Goal: Navigation & Orientation: Find specific page/section

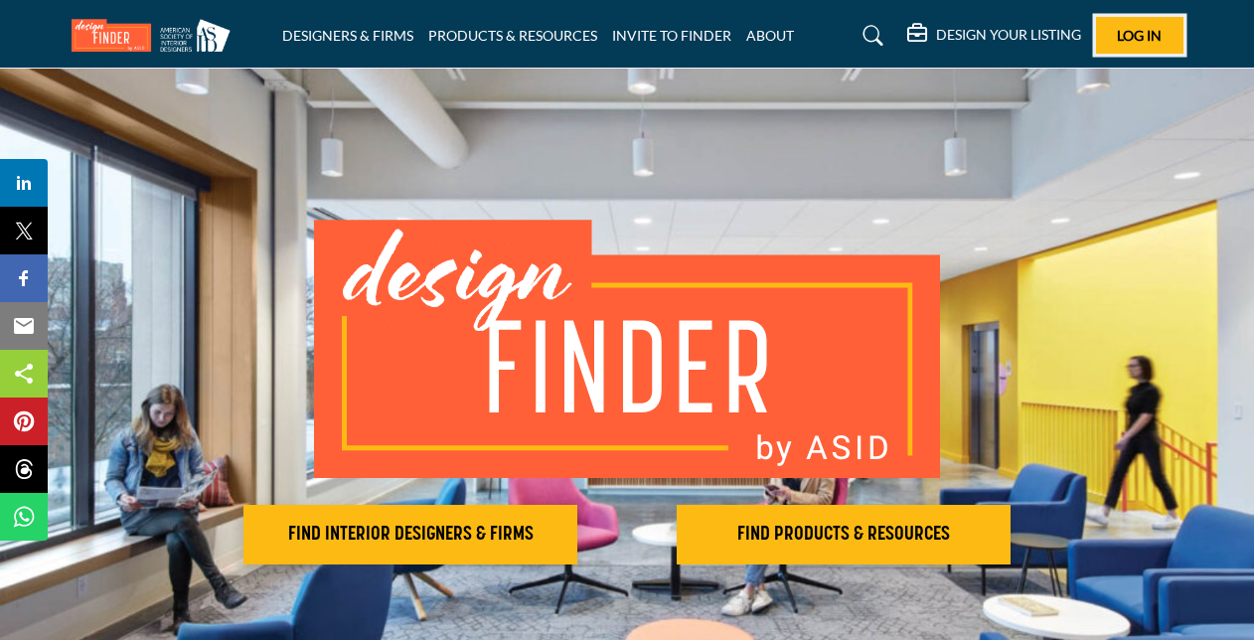
click at [1150, 34] on span "Log In" at bounding box center [1139, 35] width 45 height 17
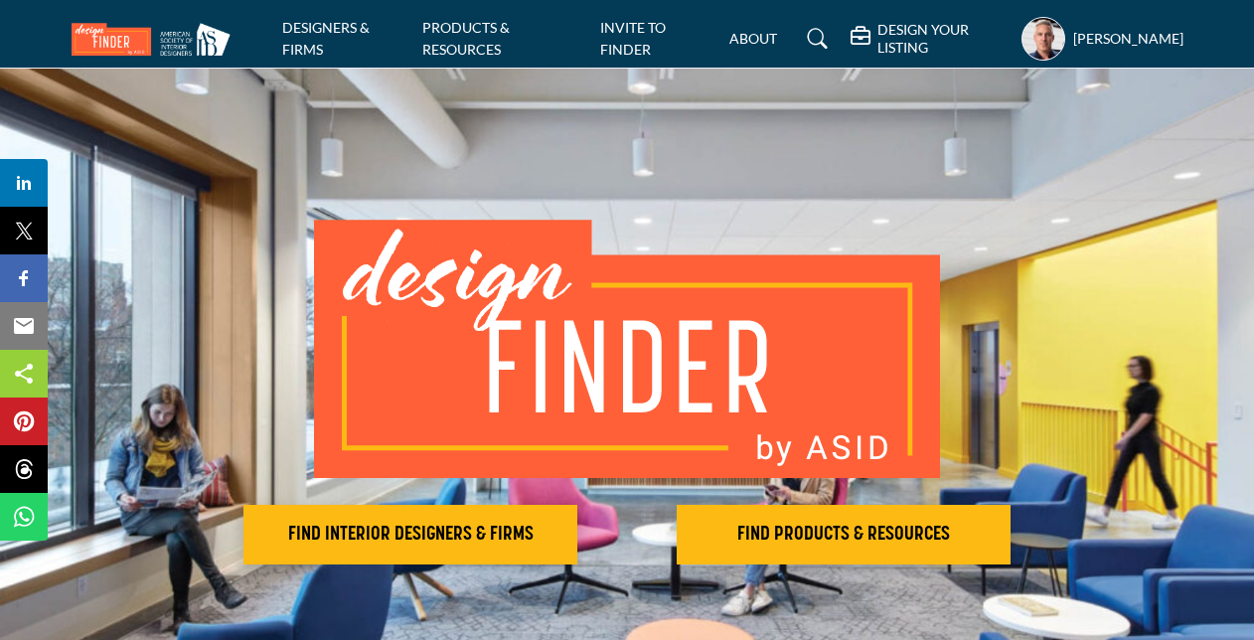
click at [1092, 29] on h5 "[PERSON_NAME]" at bounding box center [1128, 39] width 110 height 20
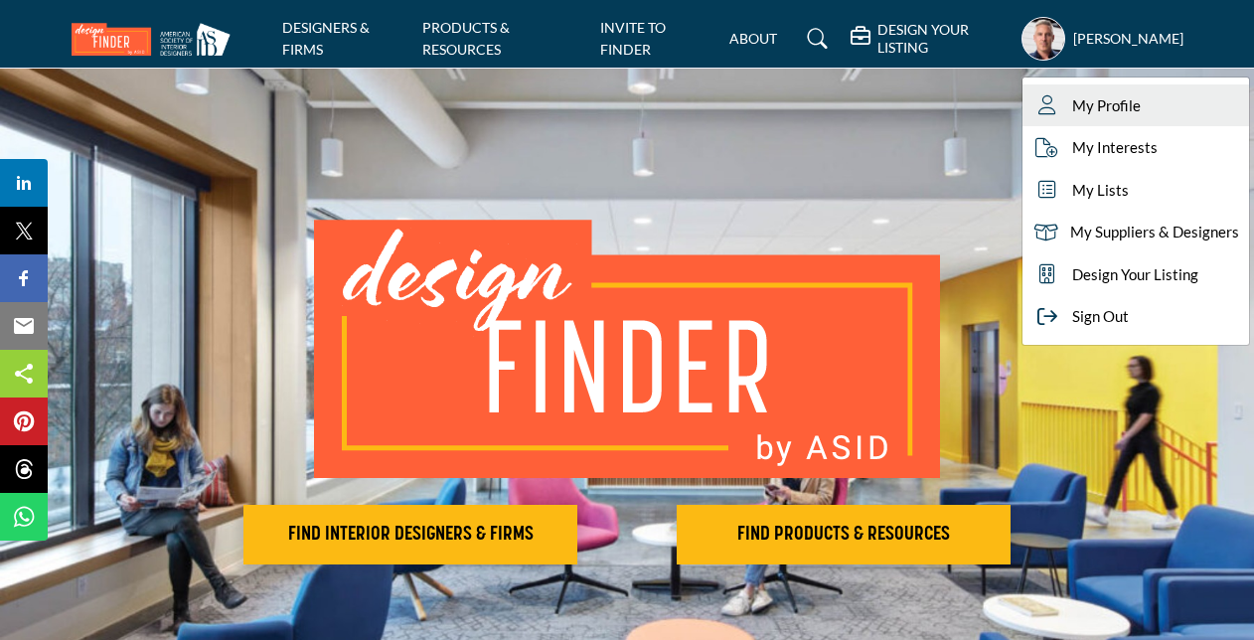
click at [1082, 94] on span "My Profile" at bounding box center [1106, 105] width 69 height 23
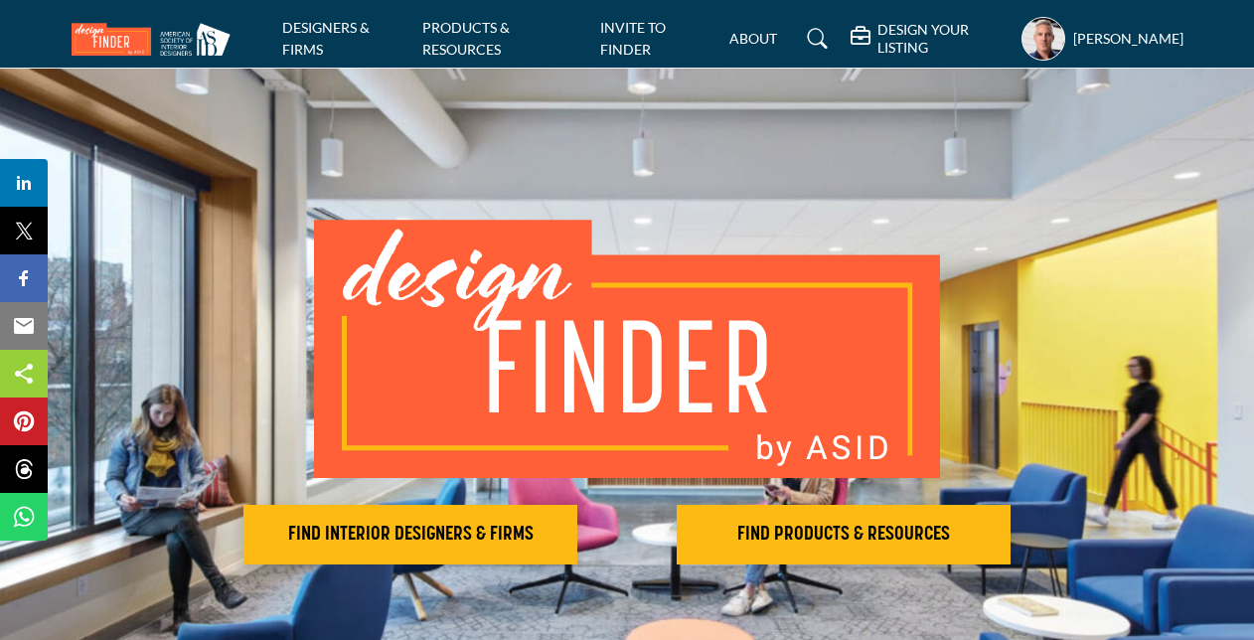
click at [898, 32] on h5 "DESIGN YOUR LISTING" at bounding box center [943, 39] width 133 height 36
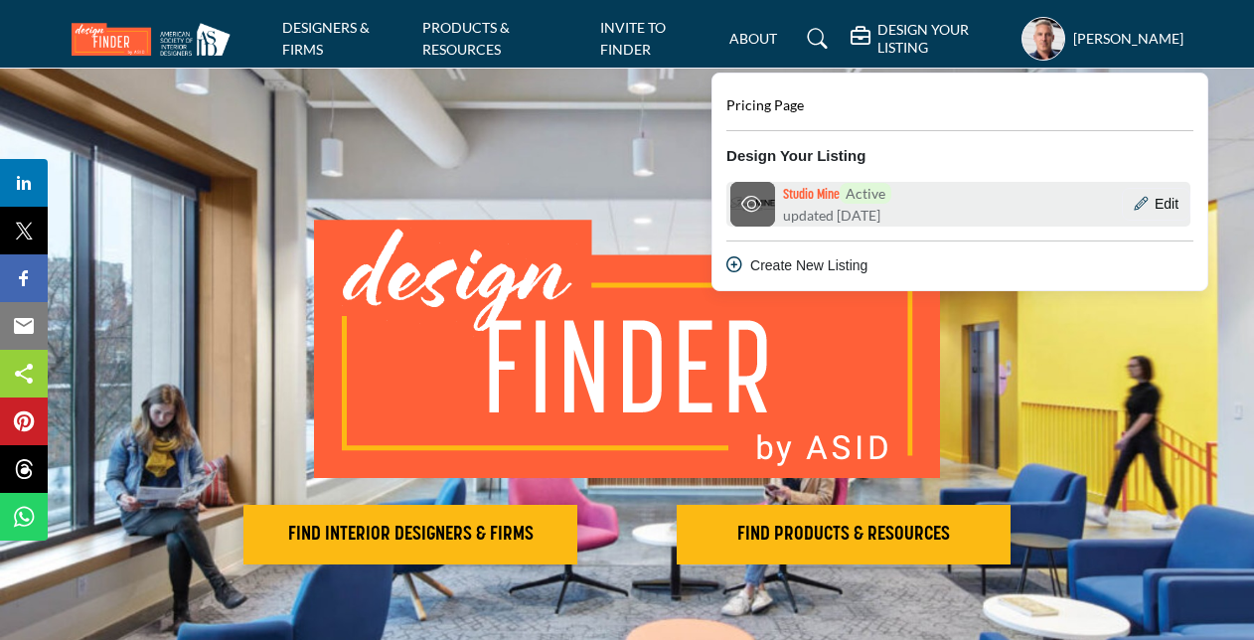
click at [855, 201] on span "Active" at bounding box center [866, 193] width 52 height 21
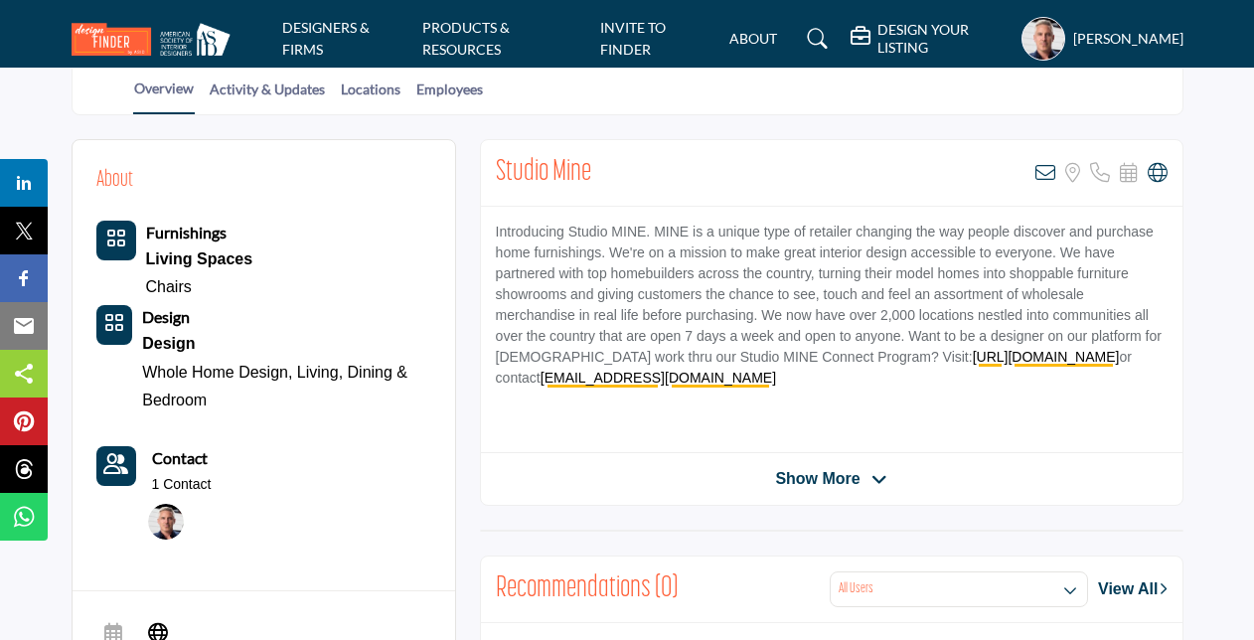
scroll to position [457, 0]
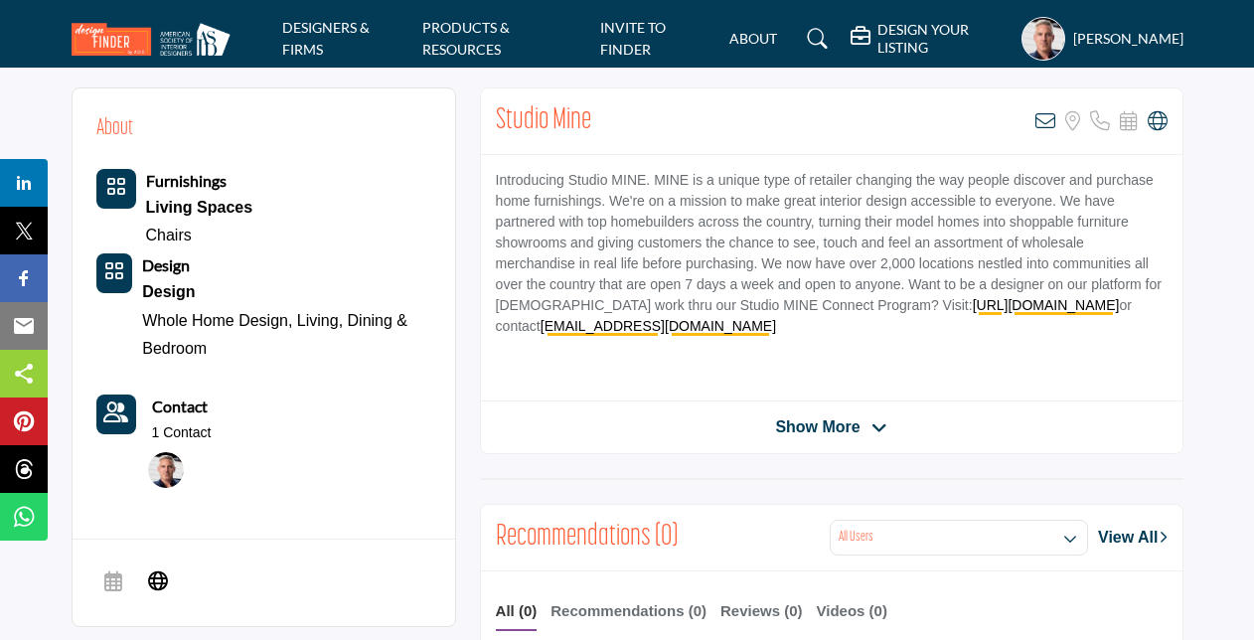
click at [874, 420] on icon at bounding box center [879, 428] width 16 height 18
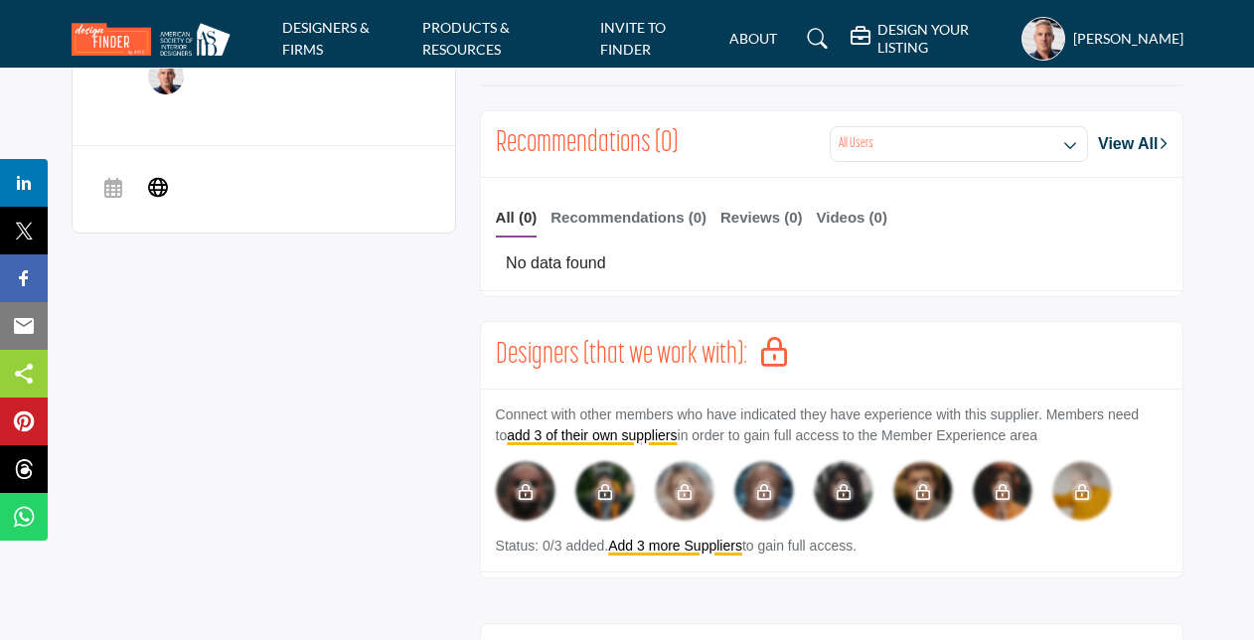
scroll to position [0, 0]
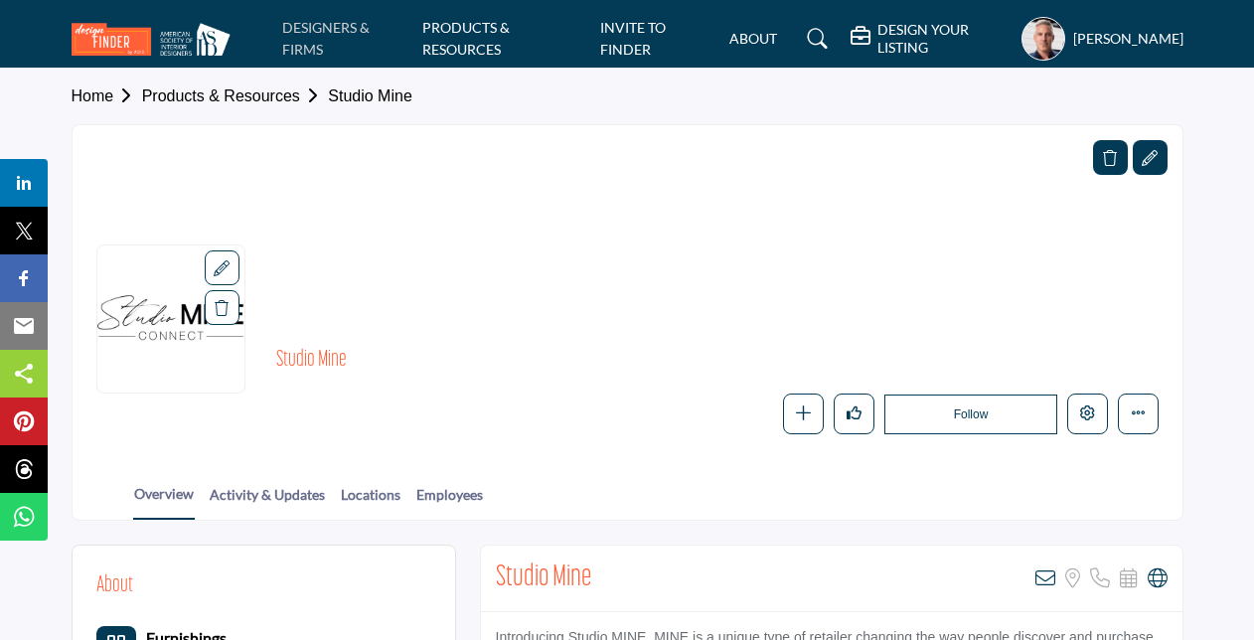
click at [302, 35] on link "DESIGNERS & FIRMS" at bounding box center [325, 38] width 87 height 39
